Goal: Information Seeking & Learning: Find specific fact

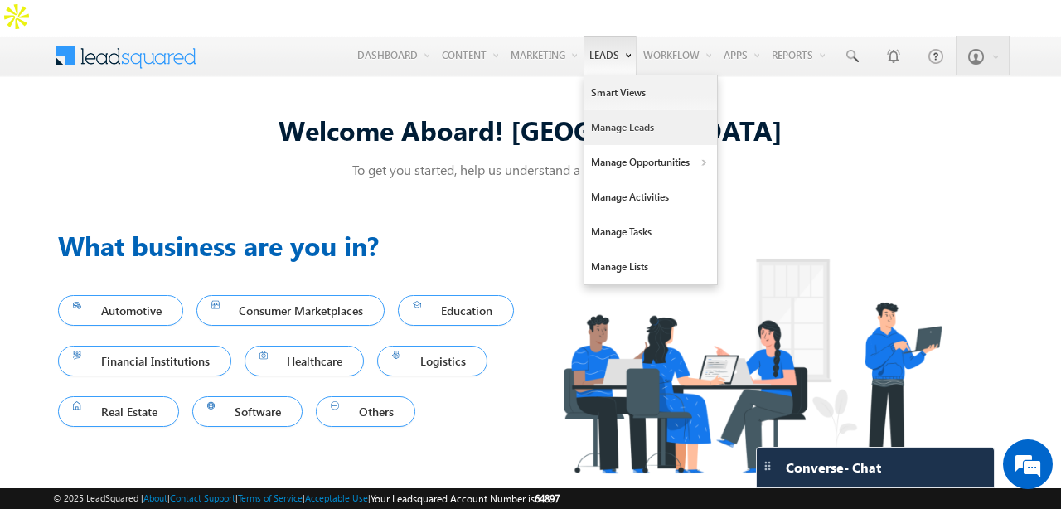
click at [628, 110] on link "Manage Leads" at bounding box center [651, 127] width 133 height 35
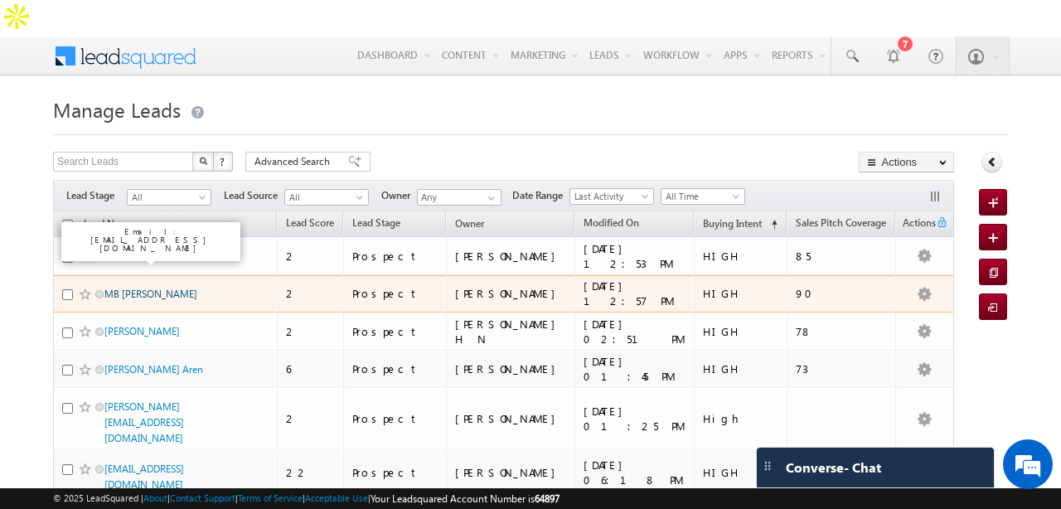
click at [126, 288] on link "MB Potdar" at bounding box center [150, 294] width 93 height 12
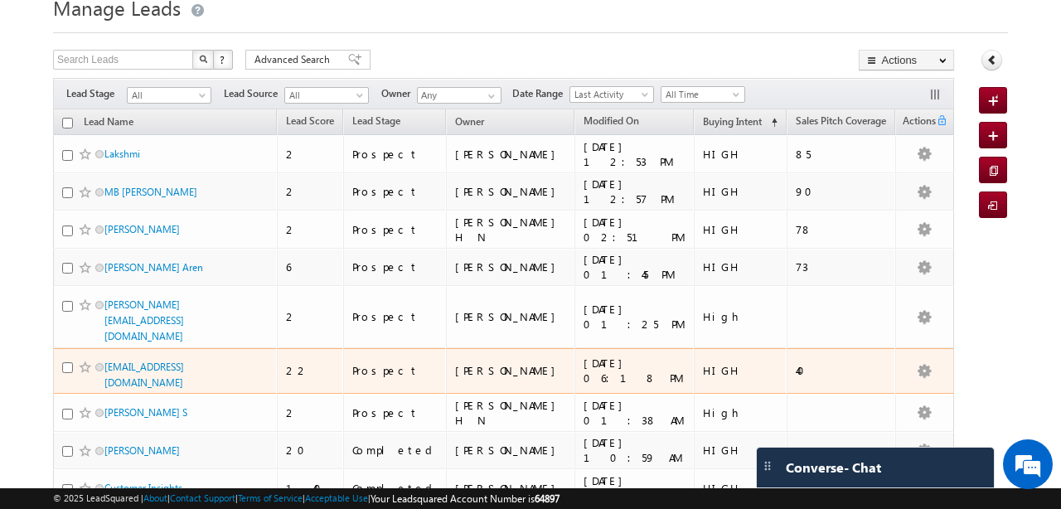
scroll to position [106, 0]
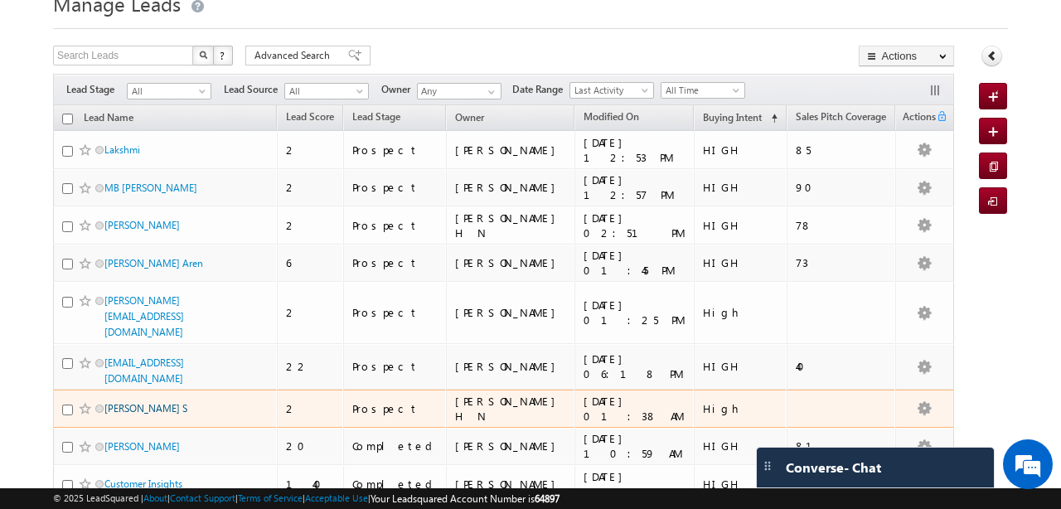
click at [147, 402] on link "[PERSON_NAME] S" at bounding box center [145, 408] width 83 height 12
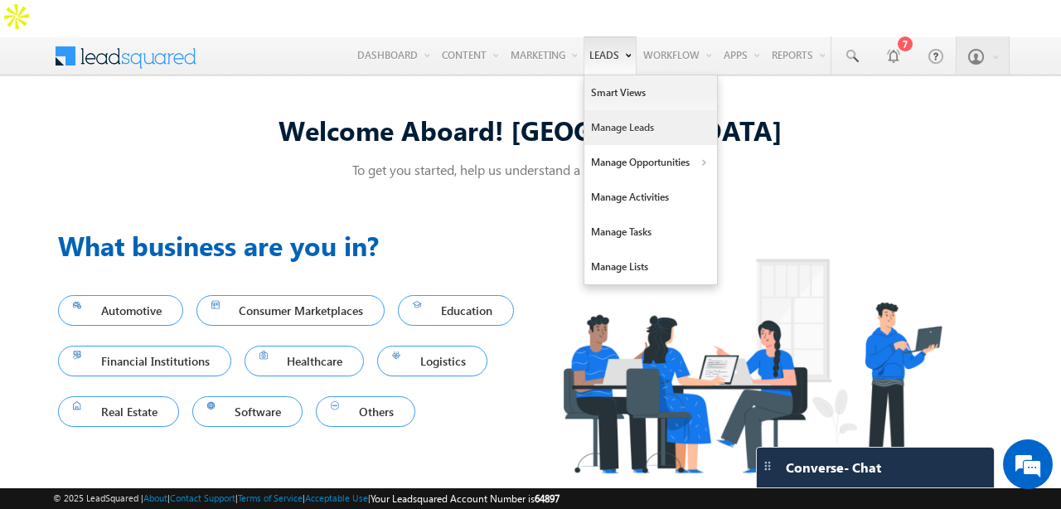
click at [625, 110] on link "Manage Leads" at bounding box center [651, 127] width 133 height 35
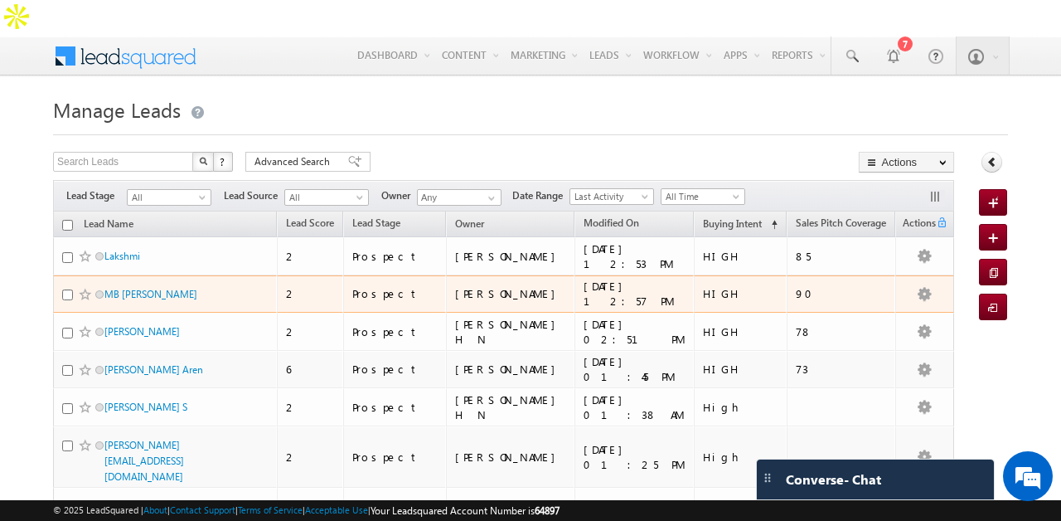
click at [134, 286] on div "MB [PERSON_NAME]" at bounding box center [165, 297] width 207 height 23
click at [134, 288] on link "MB [PERSON_NAME]" at bounding box center [150, 294] width 93 height 12
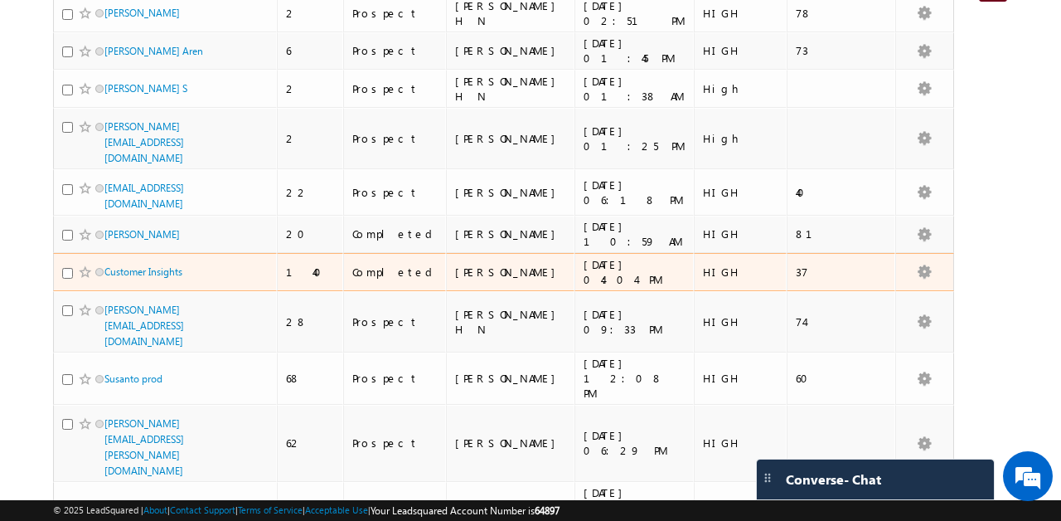
scroll to position [320, 0]
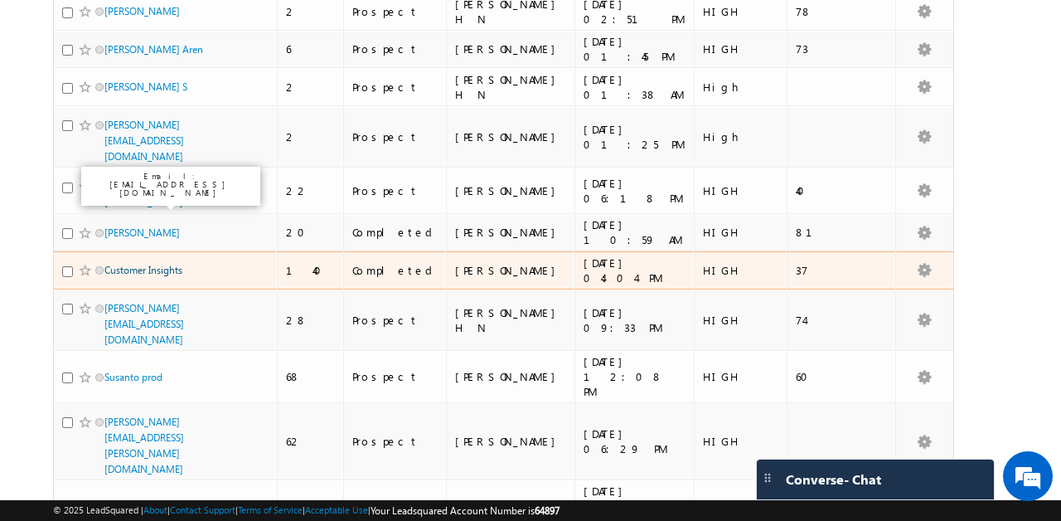
click at [158, 264] on link "Customer Insights" at bounding box center [143, 270] width 78 height 12
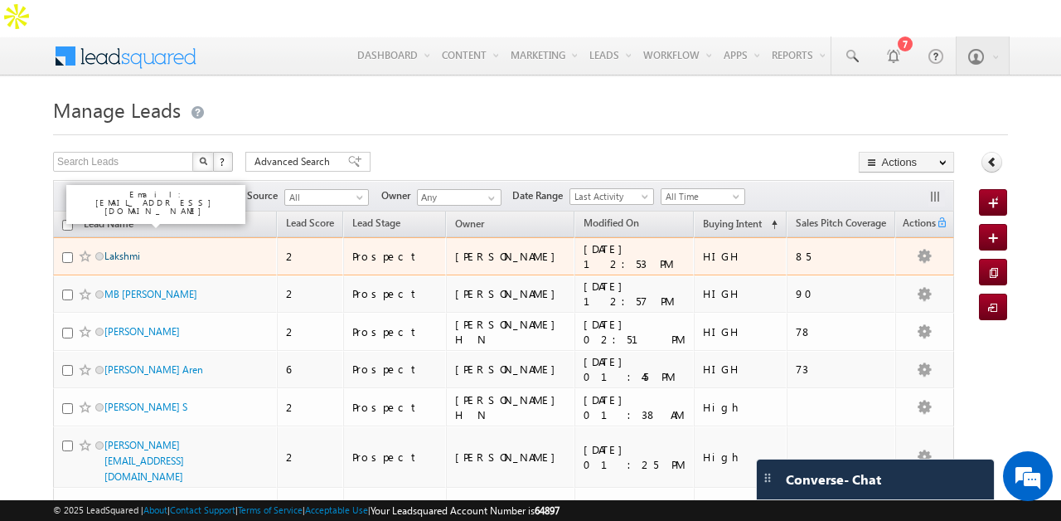
click at [126, 250] on link "Lakshmi" at bounding box center [122, 256] width 36 height 12
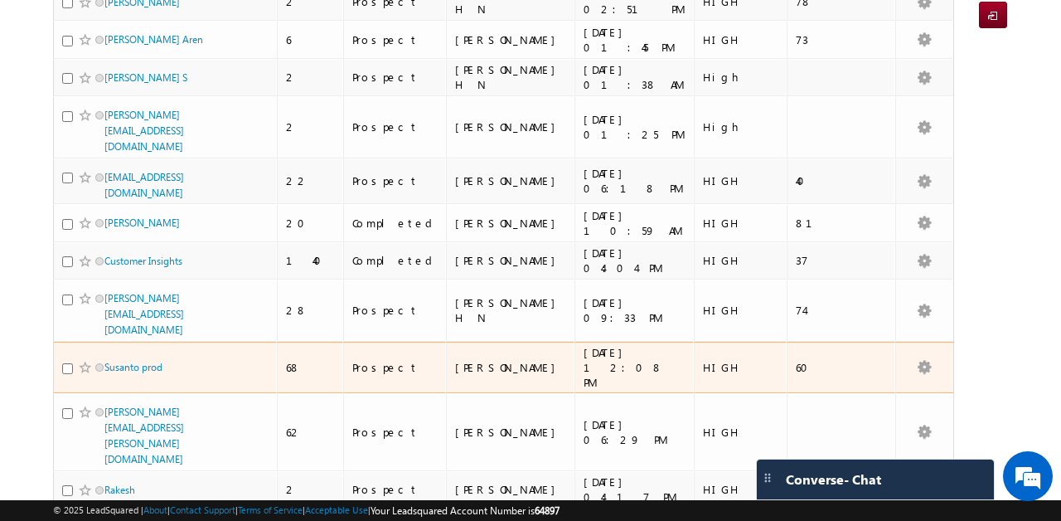
scroll to position [294, 0]
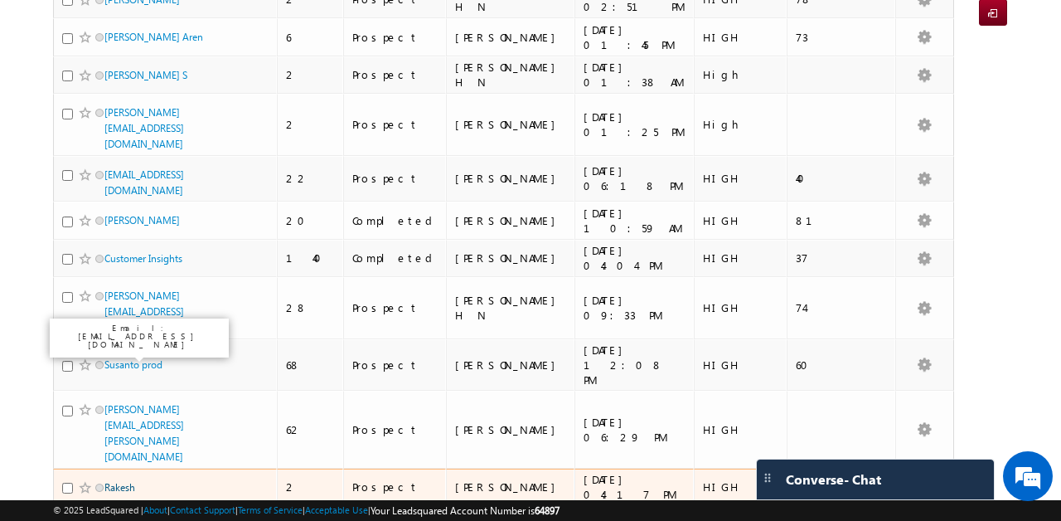
click at [124, 481] on link "Rakesh" at bounding box center [119, 487] width 31 height 12
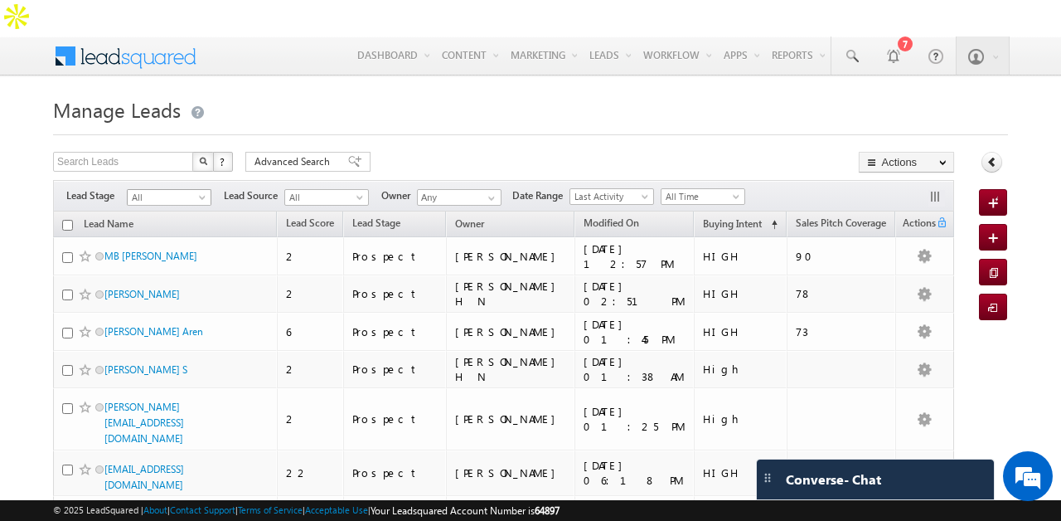
click at [166, 190] on span "All" at bounding box center [167, 197] width 79 height 15
click at [151, 152] on input "text" at bounding box center [124, 162] width 142 height 20
type input "[PERSON_NAME]"
click at [192, 152] on button "button" at bounding box center [203, 162] width 22 height 20
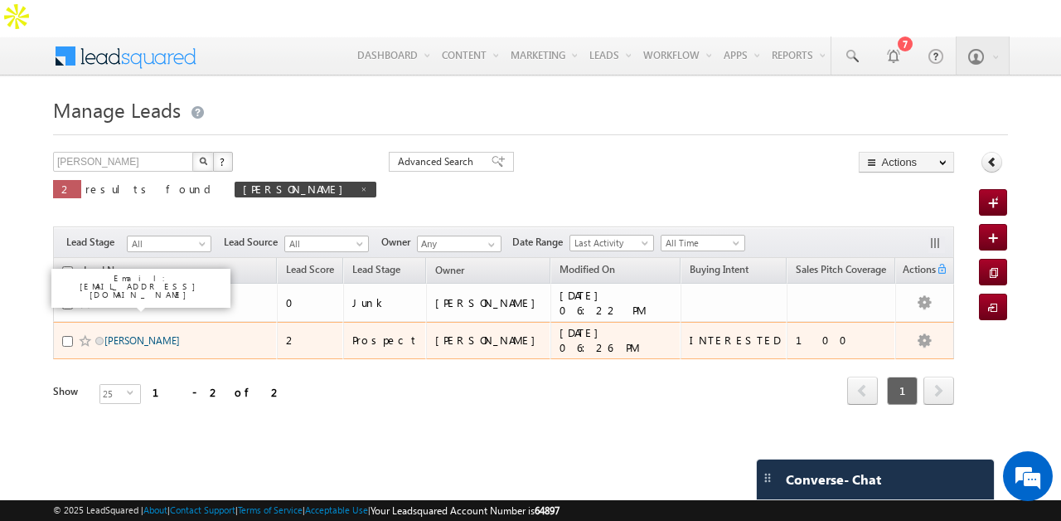
click at [116, 334] on link "[PERSON_NAME]" at bounding box center [141, 340] width 75 height 12
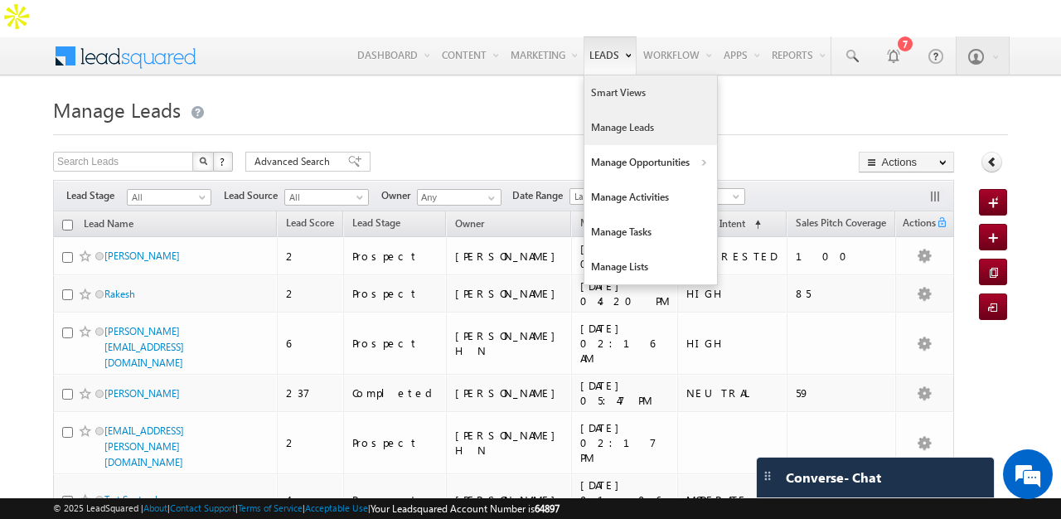
click at [613, 75] on link "Smart Views" at bounding box center [651, 92] width 133 height 35
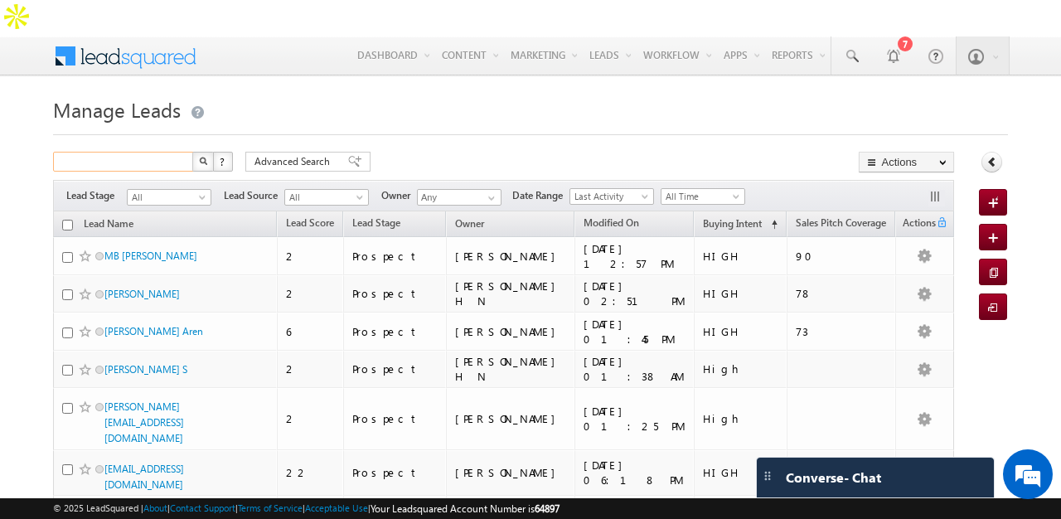
click at [127, 152] on input "text" at bounding box center [124, 162] width 142 height 20
type input "vijay"
click at [192, 152] on button "button" at bounding box center [203, 162] width 22 height 20
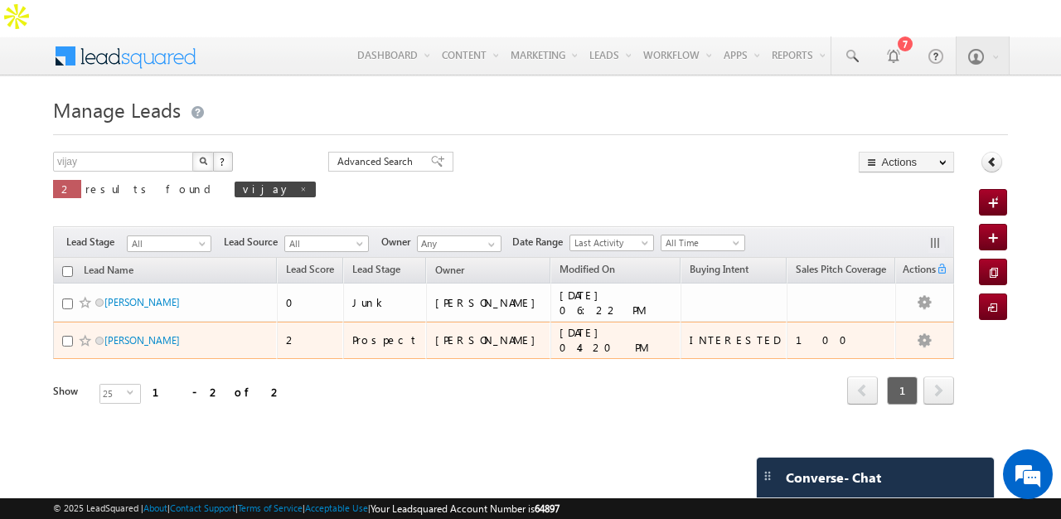
click at [110, 332] on div "Vijay" at bounding box center [165, 343] width 207 height 23
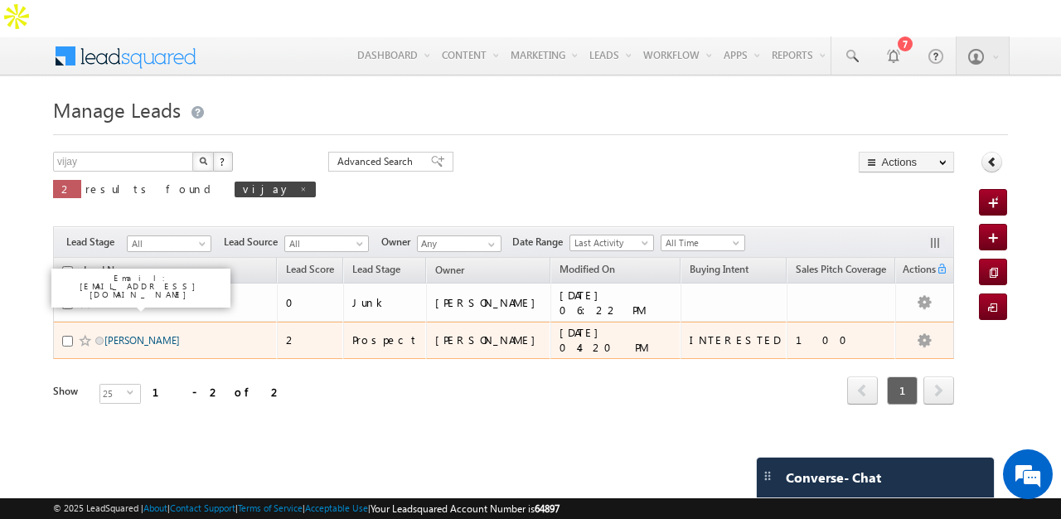
click at [115, 334] on link "Vijay" at bounding box center [141, 340] width 75 height 12
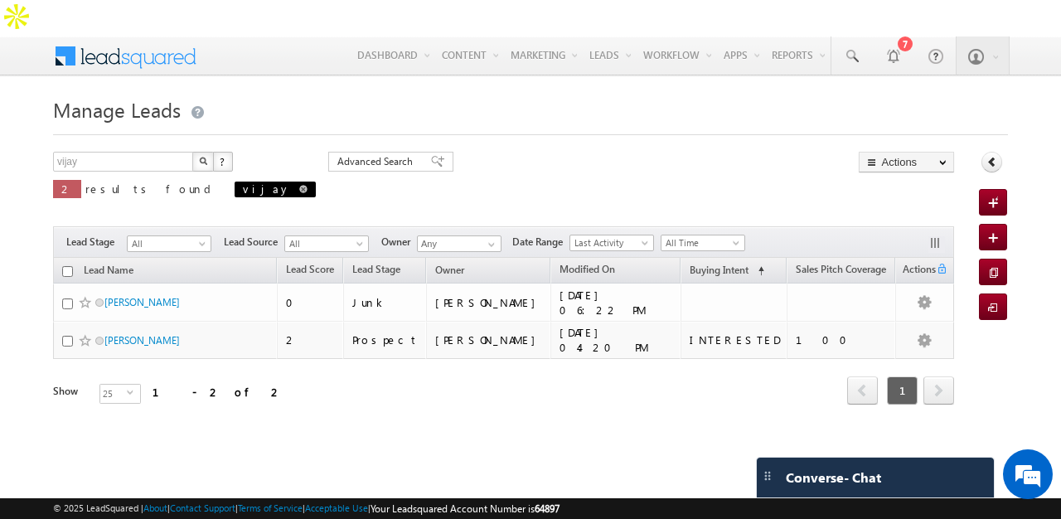
click at [235, 182] on span "vijay" at bounding box center [275, 190] width 81 height 16
click at [299, 185] on span at bounding box center [303, 189] width 8 height 8
type input "Search Leads"
